Goal: Task Accomplishment & Management: Complete application form

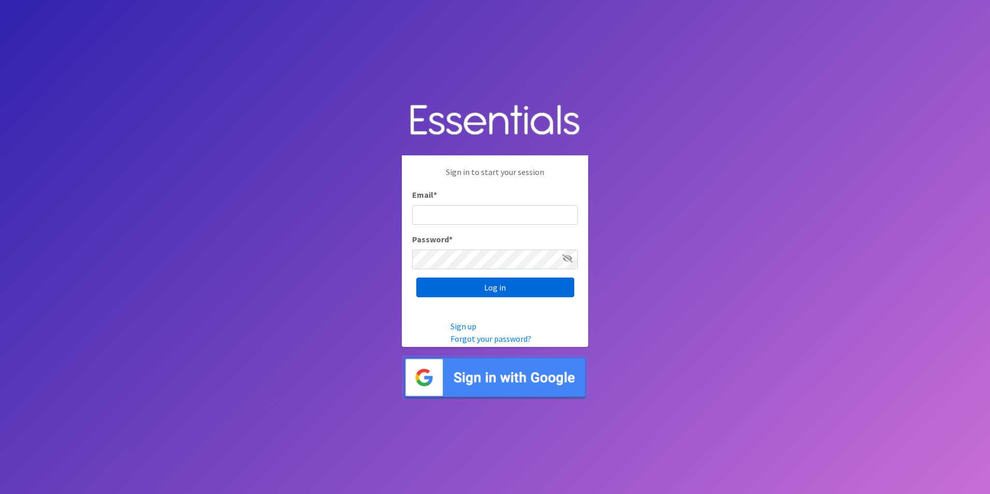
type input "[EMAIL_ADDRESS][DOMAIN_NAME]"
click at [508, 288] on input "Log in" at bounding box center [495, 287] width 158 height 20
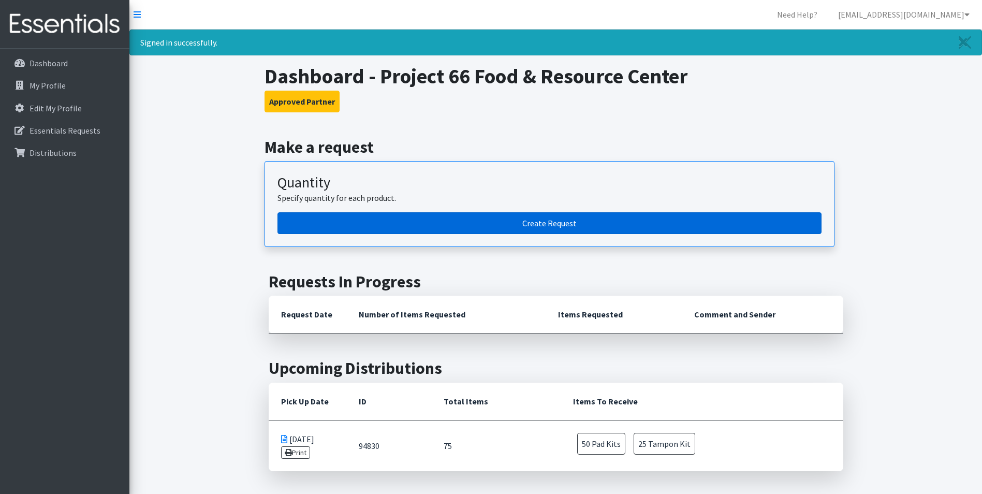
click at [399, 226] on link "Create Request" at bounding box center [549, 223] width 544 height 22
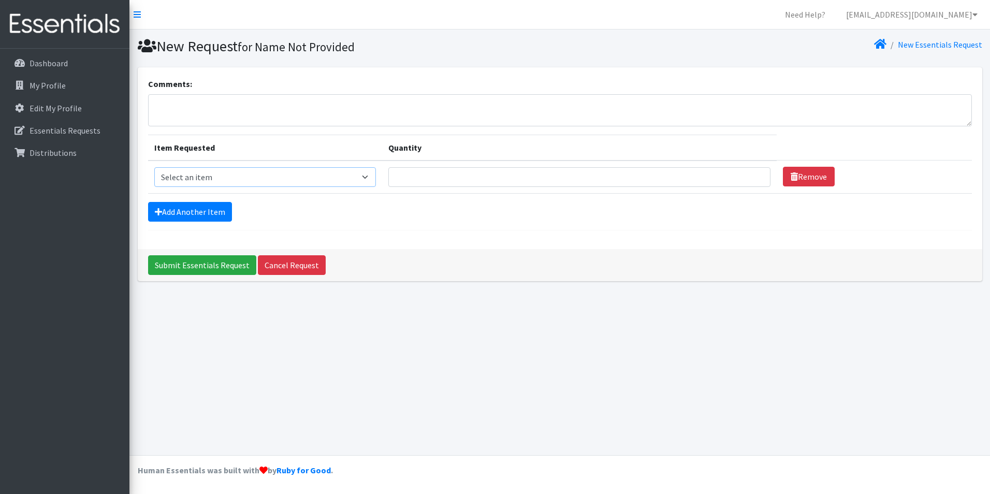
click at [370, 178] on select "Select an item Pad Kits Tampon Kit" at bounding box center [265, 177] width 222 height 20
click at [372, 180] on select "Select an item Pad Kits Tampon Kit" at bounding box center [265, 177] width 222 height 20
select select "12263"
click at [154, 167] on select "Select an item Pad Kits Tampon Kit" at bounding box center [265, 177] width 222 height 20
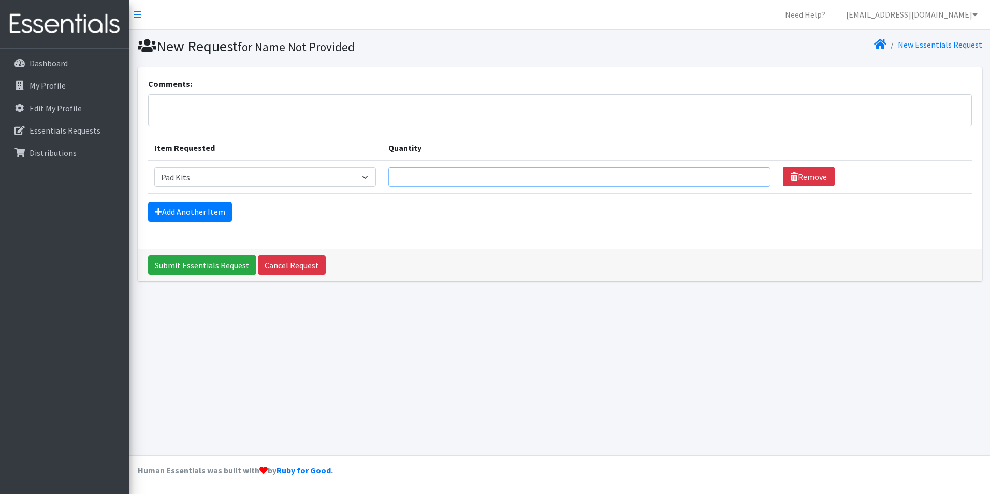
click at [646, 180] on input "Quantity" at bounding box center [579, 177] width 382 height 20
type input "75"
click at [204, 211] on link "Add Another Item" at bounding box center [190, 212] width 84 height 20
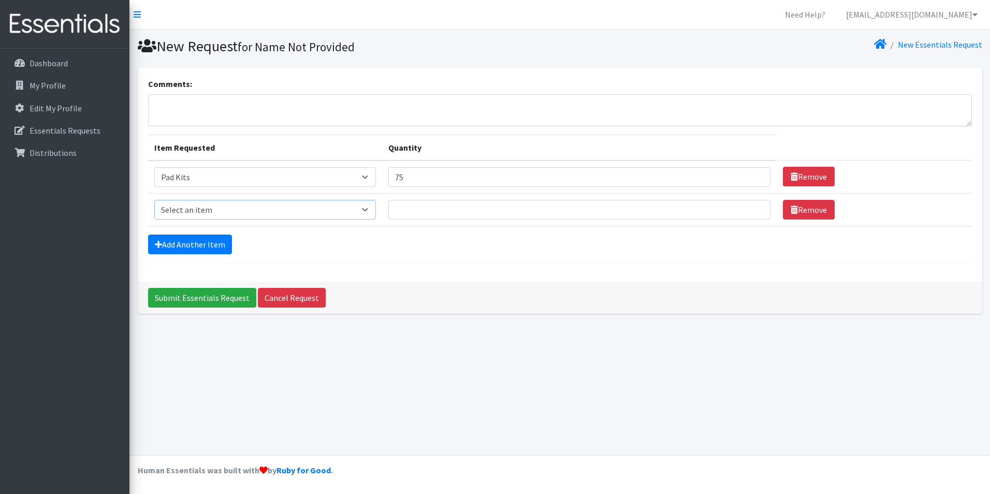
click at [212, 209] on select "Select an item Pad Kits Tampon Kit" at bounding box center [265, 210] width 222 height 20
click at [214, 212] on select "Select an item Pad Kits Tampon Kit" at bounding box center [265, 210] width 222 height 20
select select "12262"
click at [154, 200] on select "Select an item Pad Kits Tampon Kit" at bounding box center [265, 210] width 222 height 20
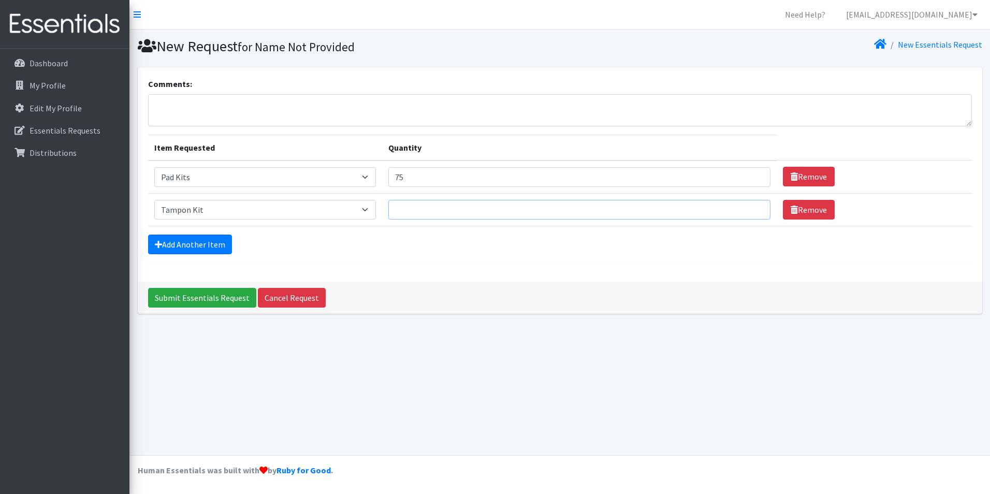
click at [407, 208] on input "Quantity" at bounding box center [579, 210] width 382 height 20
type input "25"
click at [233, 297] on input "Submit Essentials Request" at bounding box center [202, 298] width 108 height 20
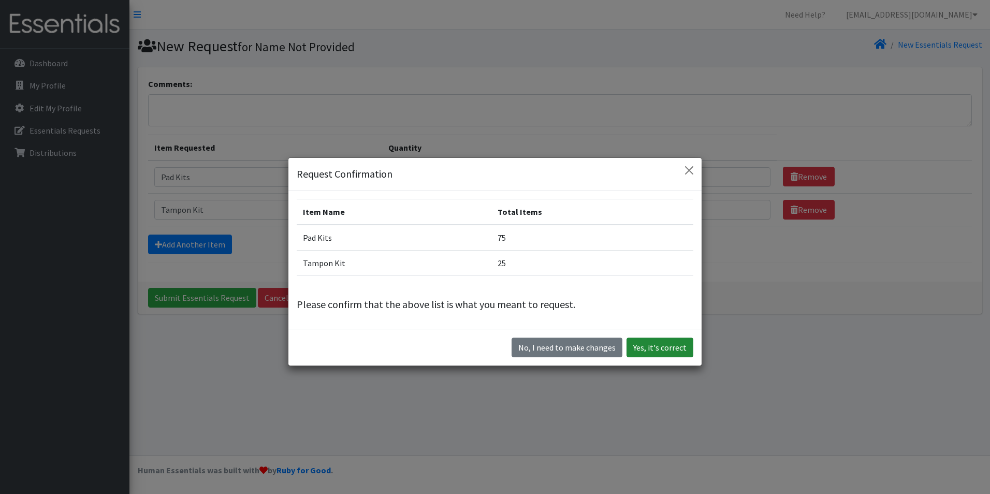
click at [646, 344] on button "Yes, it's correct" at bounding box center [659, 347] width 67 height 20
